Goal: Find contact information: Obtain details needed to contact an individual or organization

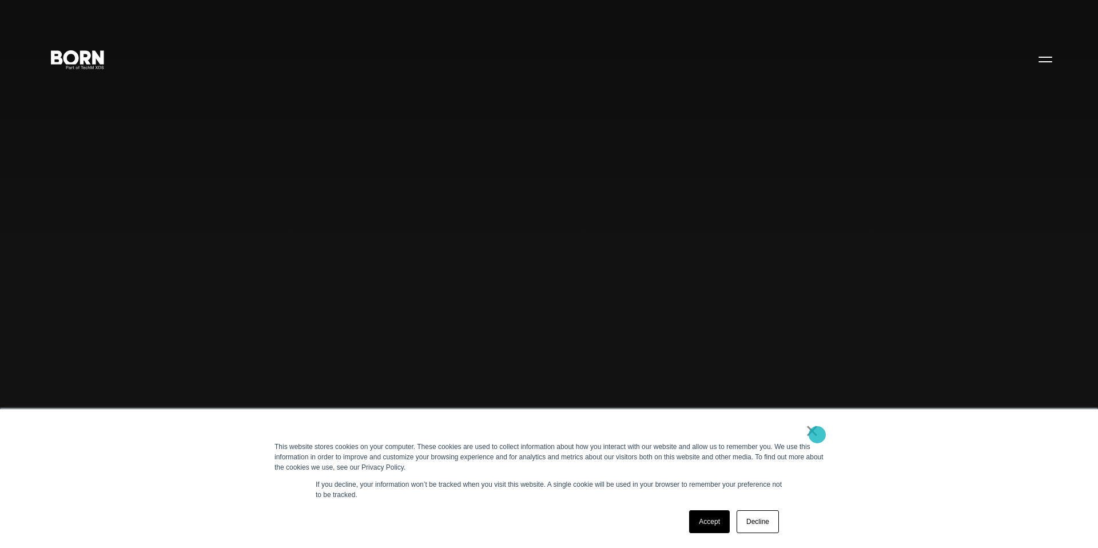
click at [816, 434] on link "×" at bounding box center [812, 431] width 14 height 10
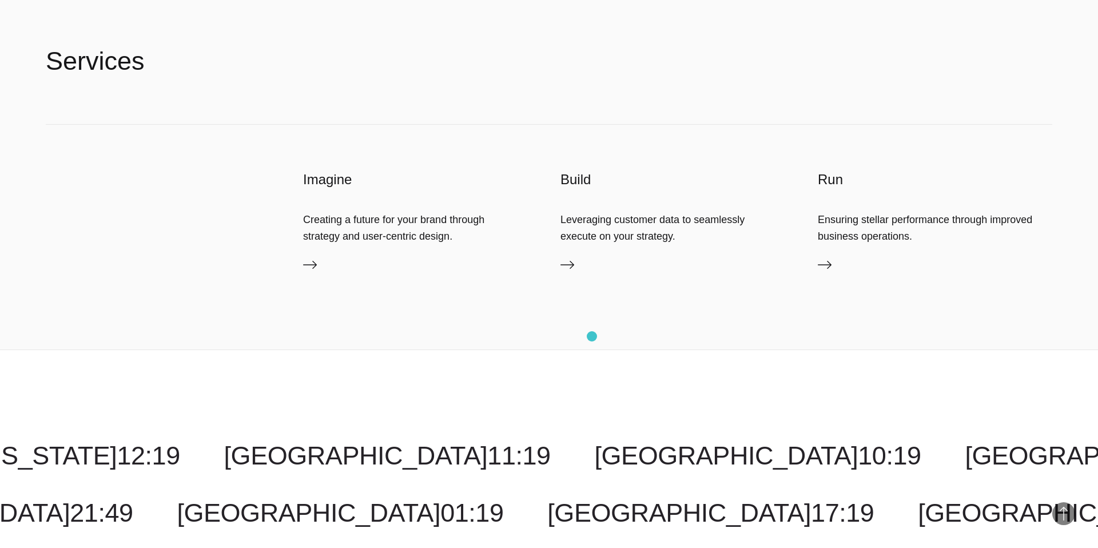
scroll to position [3742, 0]
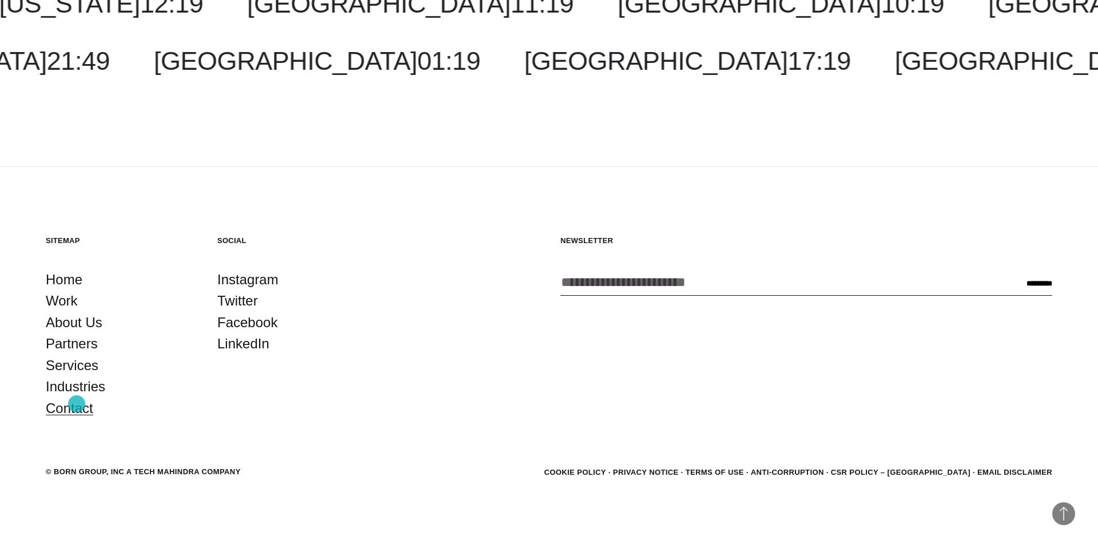
click at [77, 404] on link "Contact" at bounding box center [69, 409] width 47 height 22
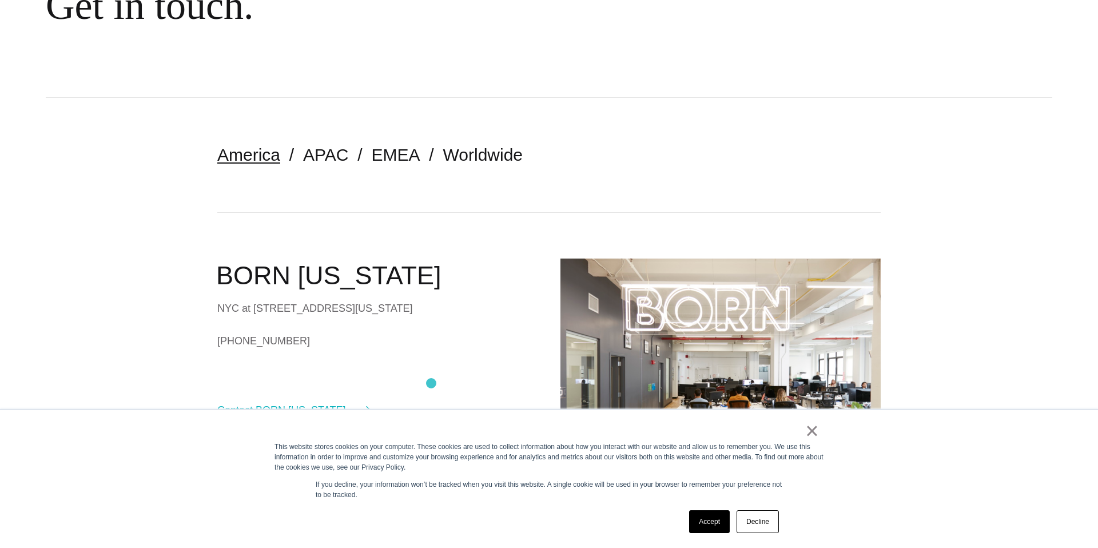
scroll to position [194, 0]
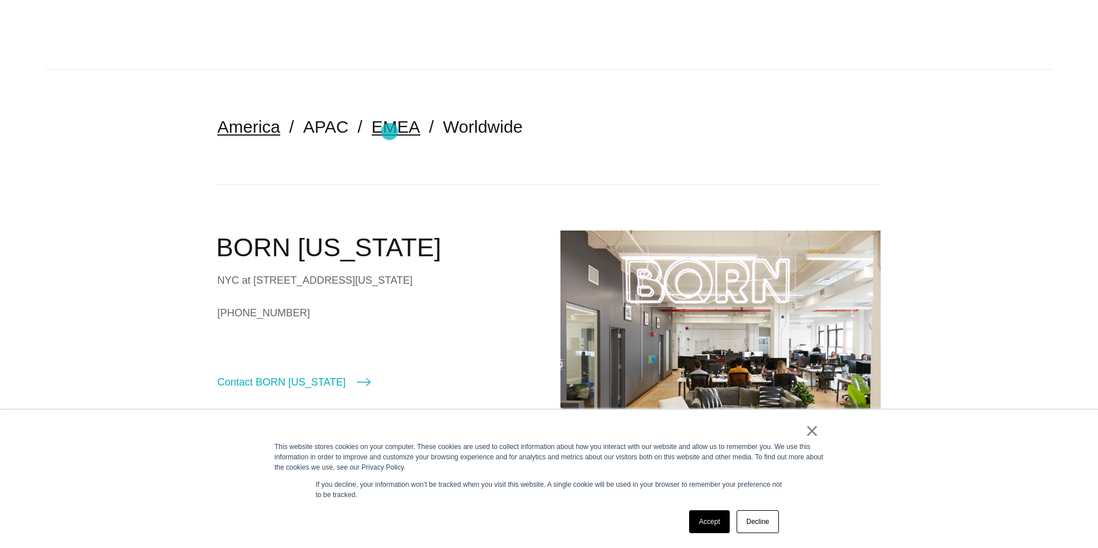
click at [390, 132] on link "EMEA" at bounding box center [396, 126] width 49 height 19
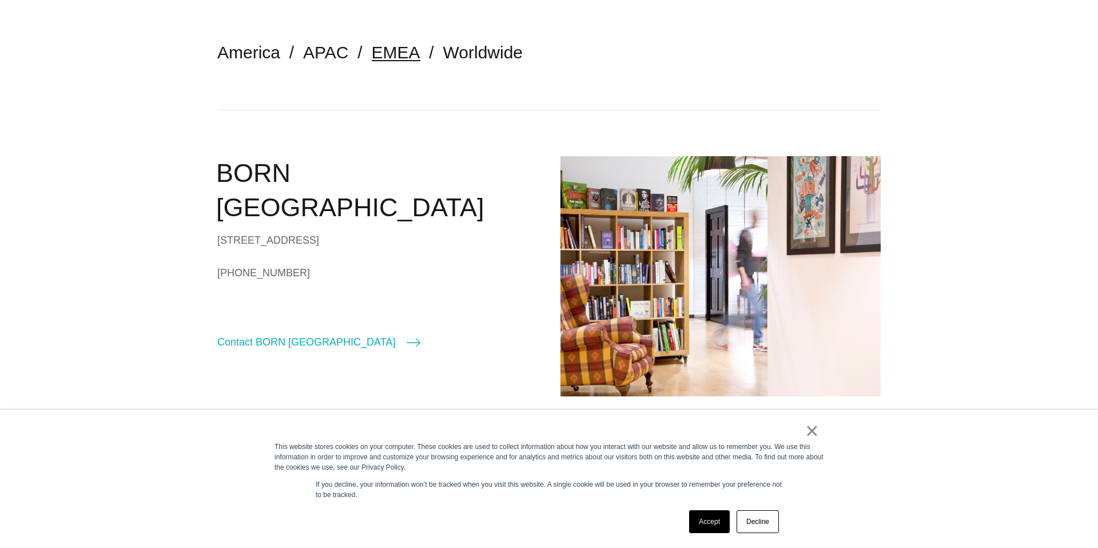
scroll to position [336, 0]
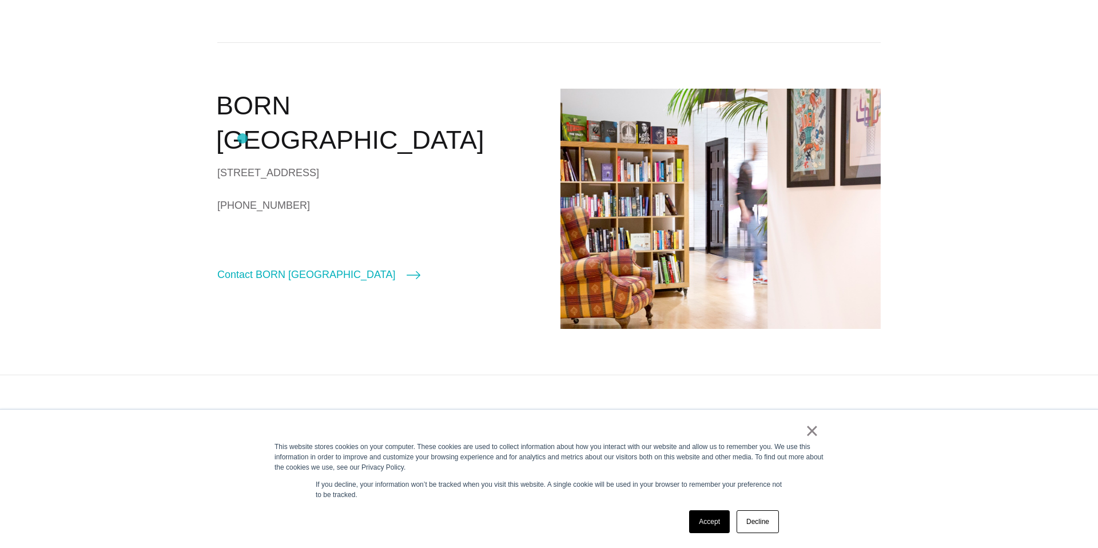
click at [242, 164] on div "90/92 Pentonville Rd London N1 9HS United Kingdom" at bounding box center [377, 172] width 320 height 17
copy div "90/92 Pentonville Rd"
